Goal: Information Seeking & Learning: Learn about a topic

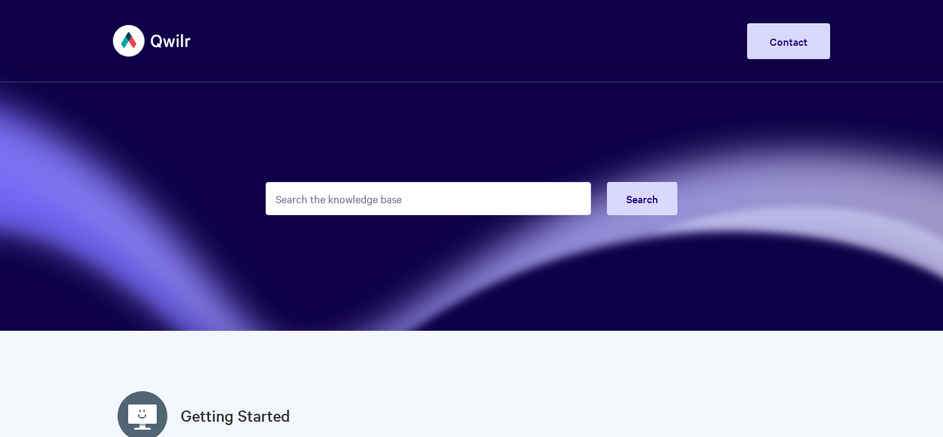
click at [375, 189] on input "Search the knowledge base" at bounding box center [428, 198] width 325 height 33
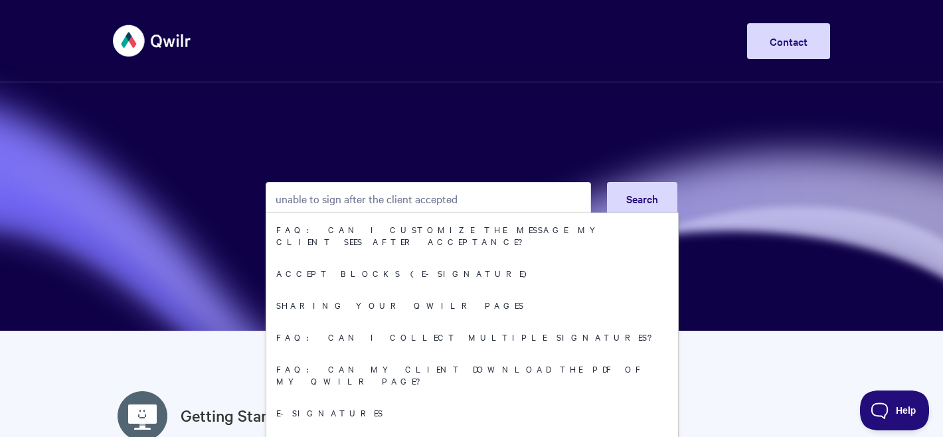
type input "unable to sign after the client accepted"
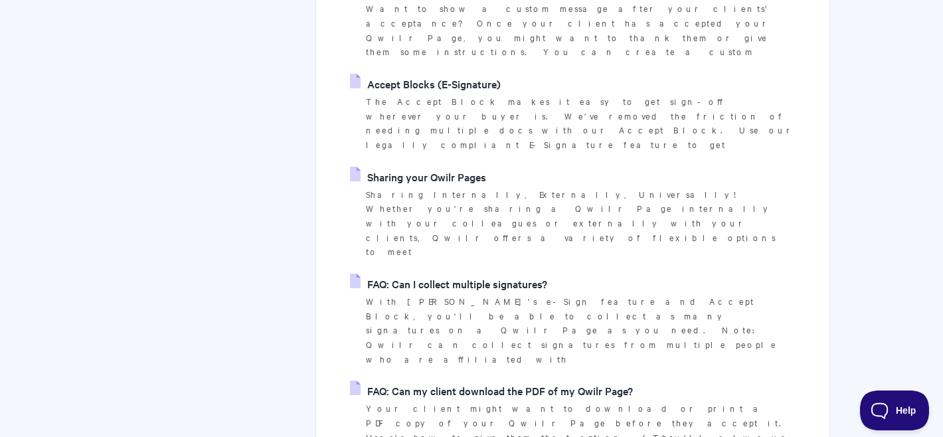
scroll to position [343, 0]
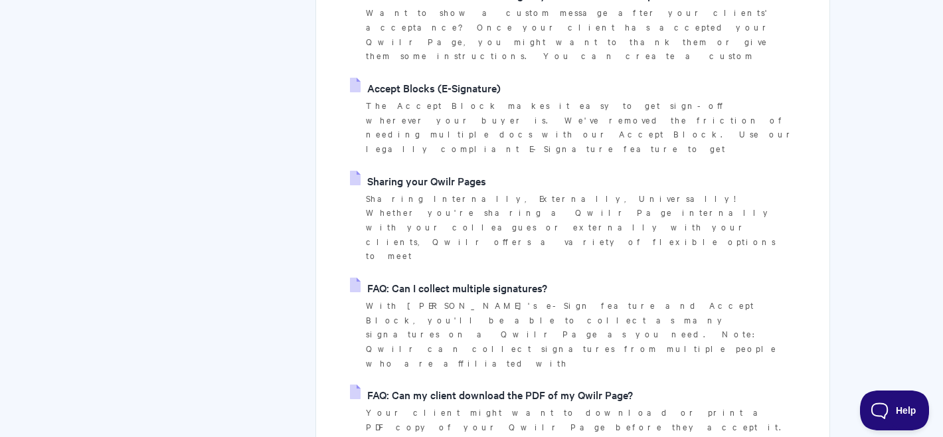
click at [412, 171] on link "Sharing your Qwilr Pages" at bounding box center [418, 181] width 136 height 20
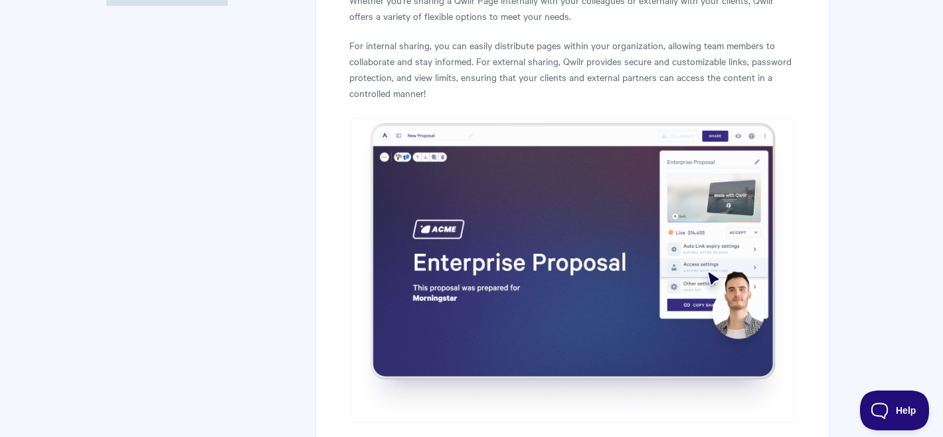
scroll to position [322, 0]
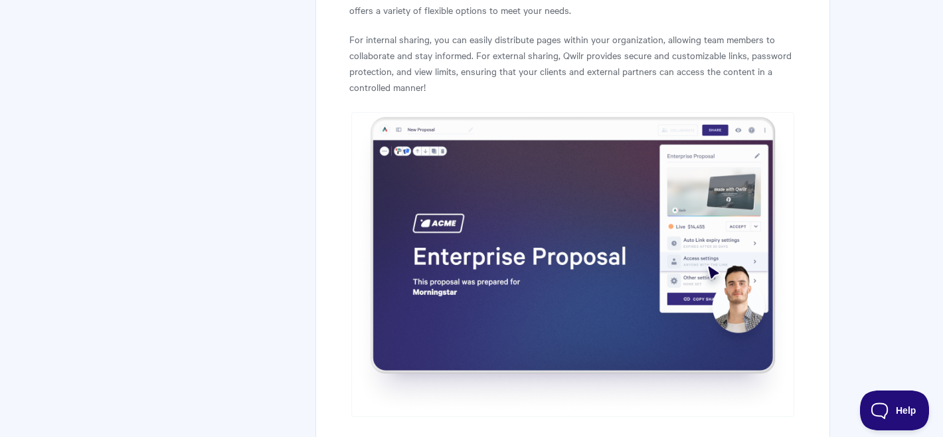
click at [489, 222] on img at bounding box center [572, 264] width 443 height 304
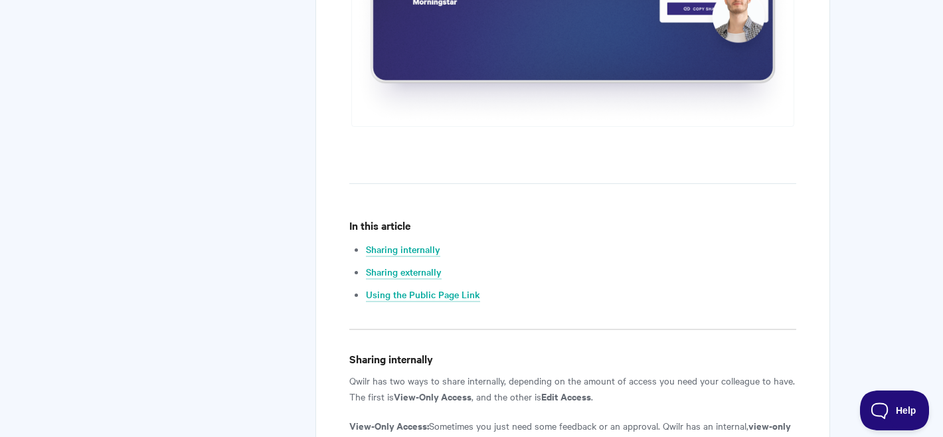
scroll to position [613, 0]
click at [412, 250] on link "Sharing internally" at bounding box center [403, 249] width 74 height 15
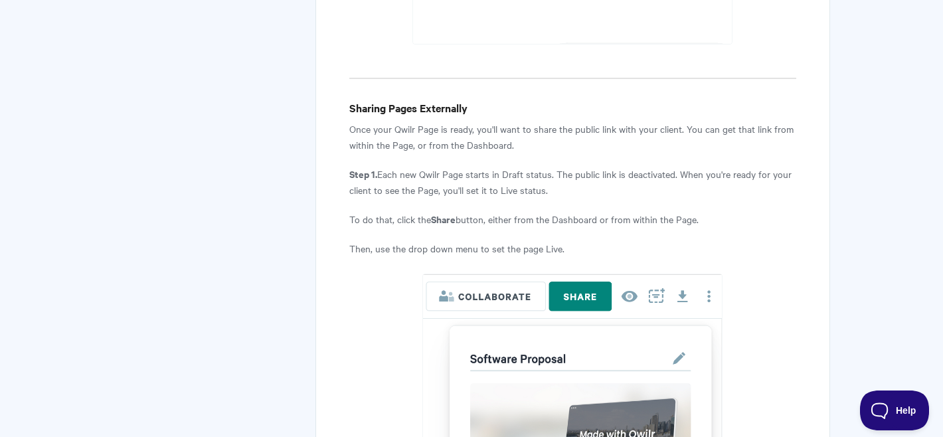
scroll to position [2229, 0]
